Goal: Book appointment/travel/reservation

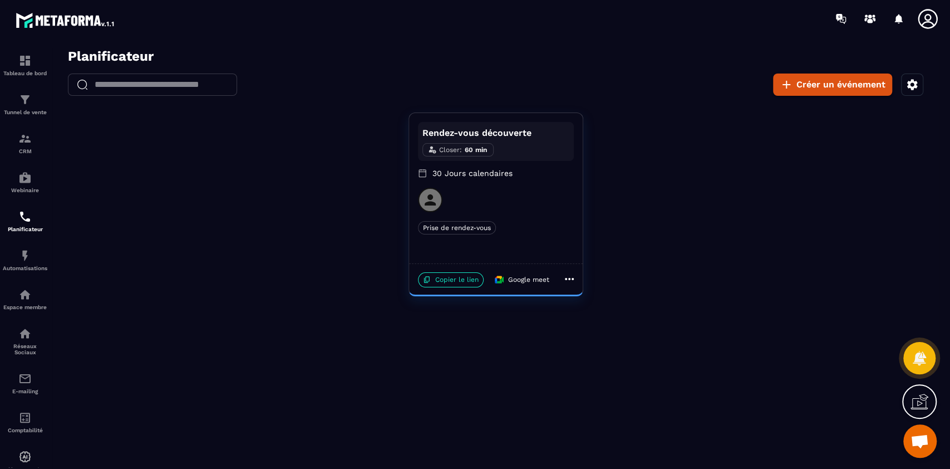
scroll to position [5846, 0]
click at [458, 279] on p "Copier le lien" at bounding box center [451, 279] width 66 height 15
click at [460, 273] on p "Copier le lien" at bounding box center [451, 279] width 66 height 15
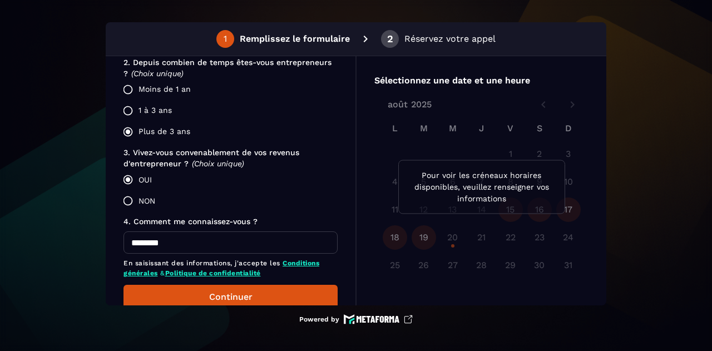
scroll to position [375, 0]
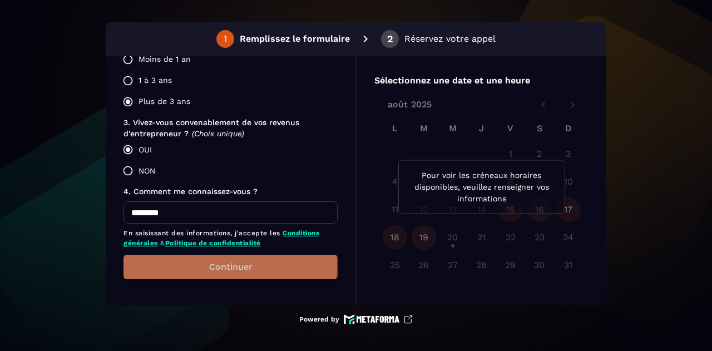
click at [180, 261] on button "Continuer" at bounding box center [231, 267] width 214 height 24
